Goal: Navigation & Orientation: Find specific page/section

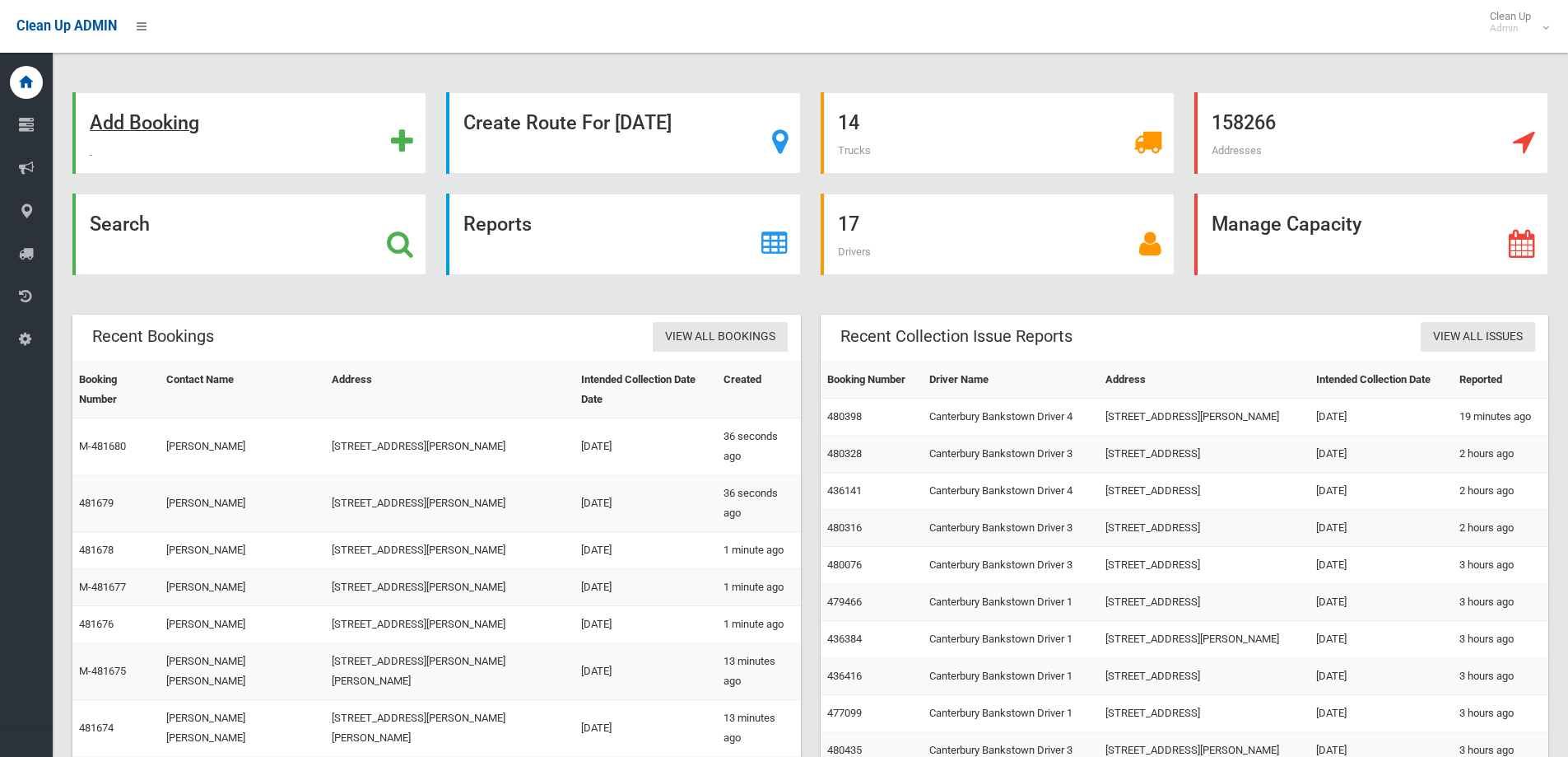
click at [173, 131] on strong "Add Booking" at bounding box center [143, 122] width 109 height 23
click at [132, 222] on strong "Search" at bounding box center [119, 223] width 60 height 23
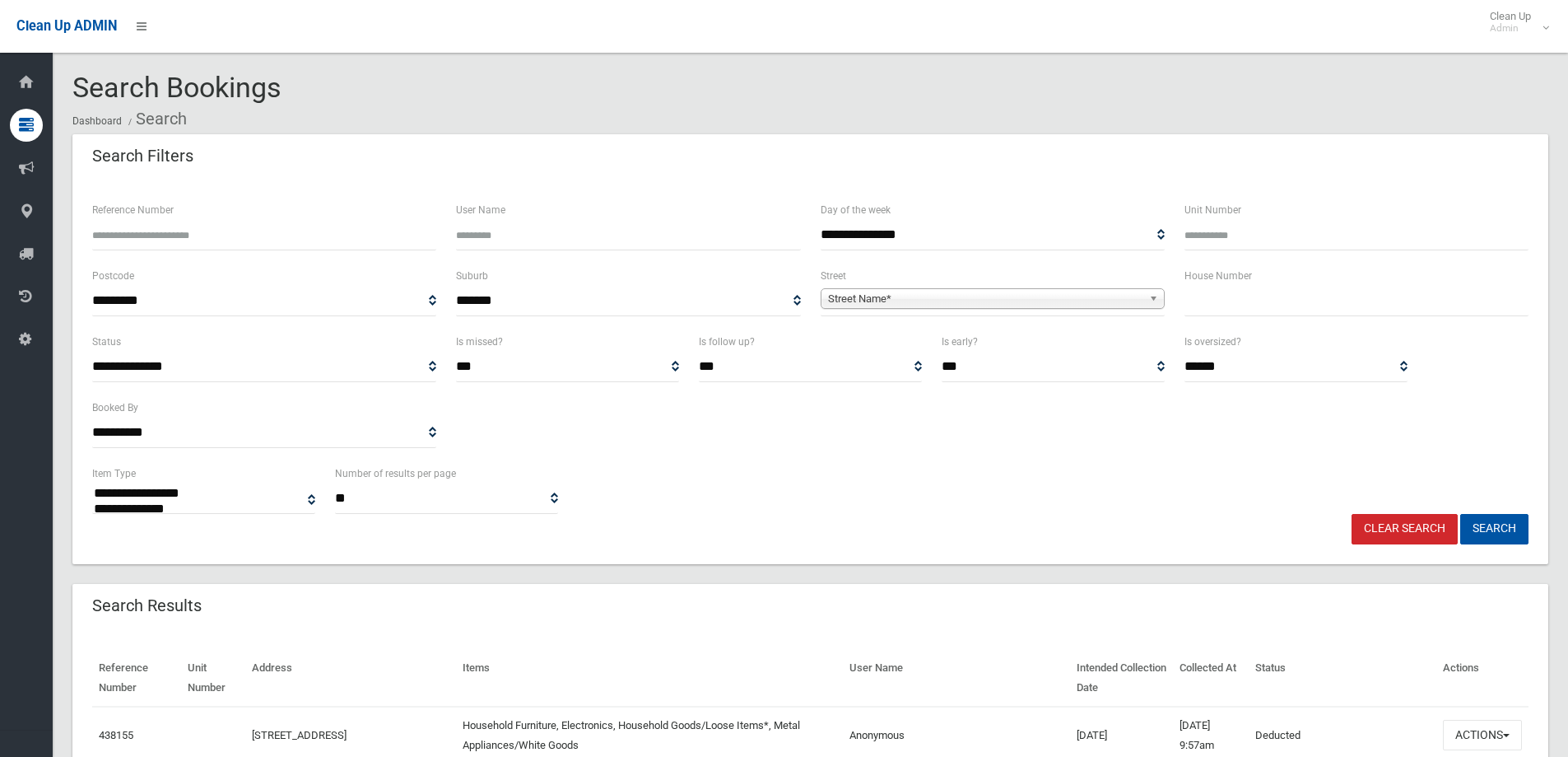
select select
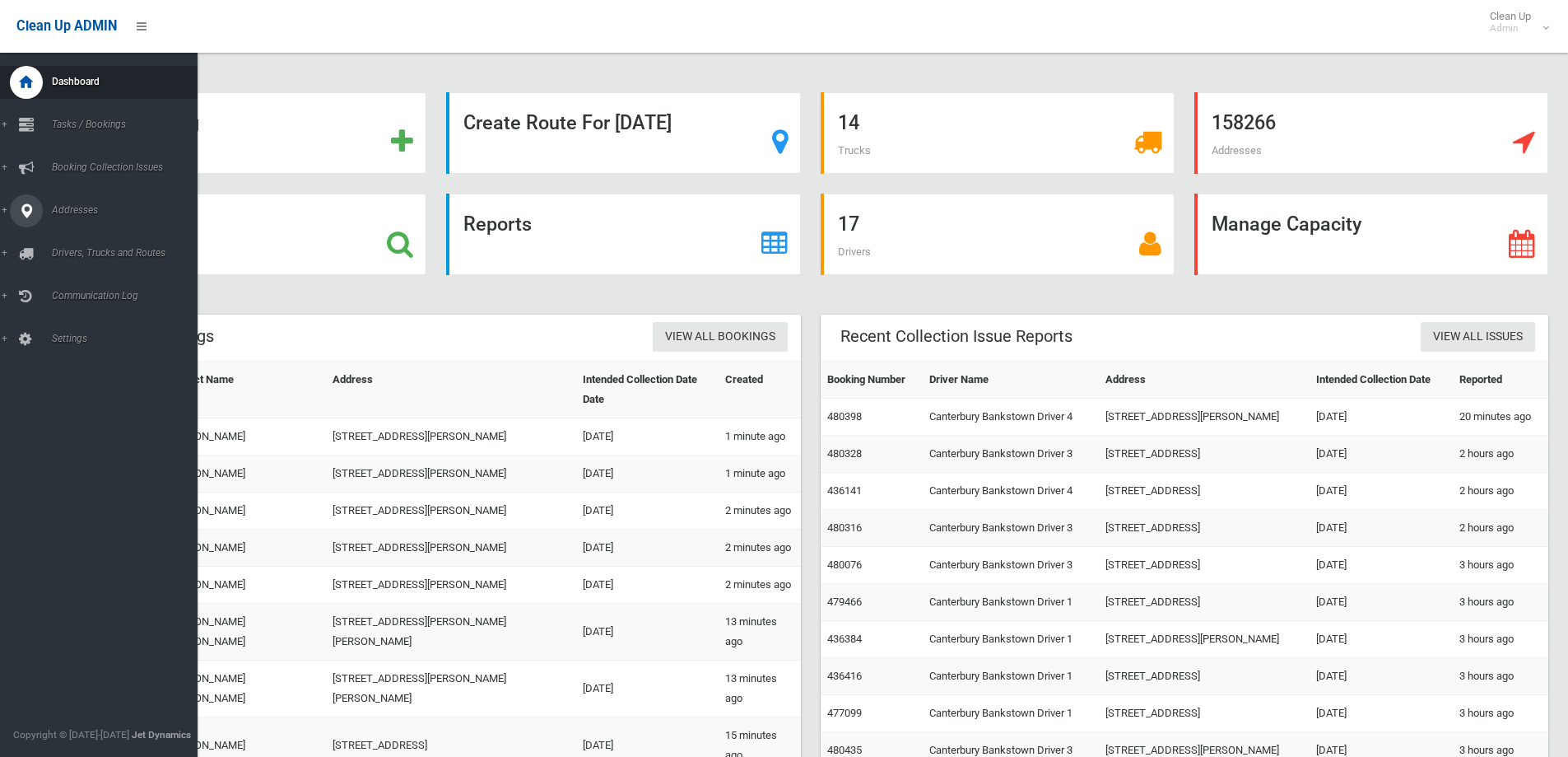
click at [73, 210] on span "Addresses" at bounding box center [129, 210] width 163 height 11
click at [90, 234] on span "All Addresses" at bounding box center [121, 238] width 149 height 11
